Goal: Communication & Community: Answer question/provide support

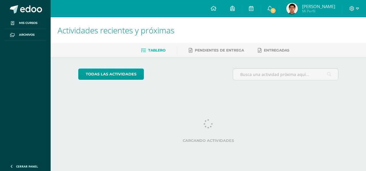
click at [276, 11] on span "1" at bounding box center [273, 10] width 6 height 6
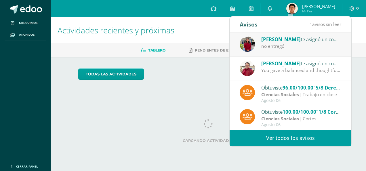
click at [281, 35] on div "[PERSON_NAME] te asignó un comentario en '8/8 Guia 3' para 'Comunicación y Leng…" at bounding box center [301, 38] width 80 height 7
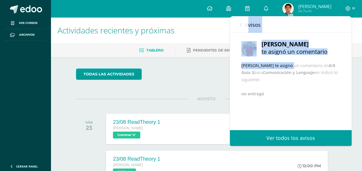
drag, startPoint x: 249, startPoint y: 26, endPoint x: 271, endPoint y: 78, distance: 55.5
click at [270, 77] on div "Avisos 0 avisos sin leer Avisos [PERSON_NAME] te asignó un comentario en '8/8 G…" at bounding box center [291, 81] width 122 height 130
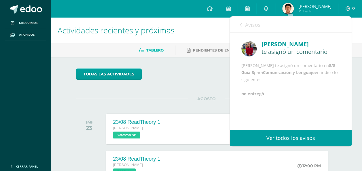
drag, startPoint x: 271, startPoint y: 78, endPoint x: 274, endPoint y: 102, distance: 25.0
click at [274, 97] on div "[PERSON_NAME] te asignó un comentario en 8/8 Guia 3 para Comunicación y [GEOGRA…" at bounding box center [290, 79] width 99 height 35
click at [244, 25] on link "Avisos" at bounding box center [250, 24] width 21 height 16
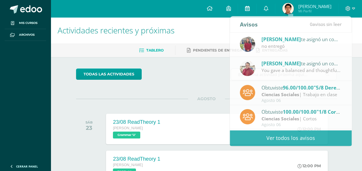
click at [256, 12] on link at bounding box center [247, 8] width 18 height 17
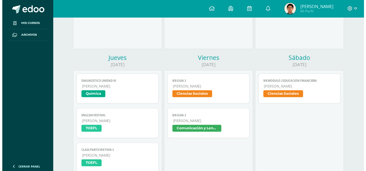
scroll to position [403, 0]
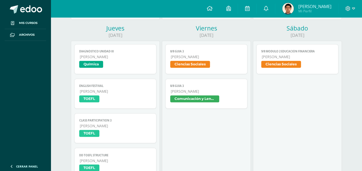
click at [197, 93] on span "[PERSON_NAME]" at bounding box center [207, 91] width 72 height 5
